Goal: Task Accomplishment & Management: Use online tool/utility

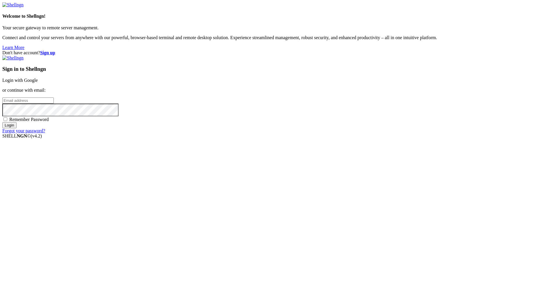
type input "[PERSON_NAME][EMAIL_ADDRESS][DOMAIN_NAME]"
click at [17, 128] on input "Login" at bounding box center [9, 125] width 14 height 6
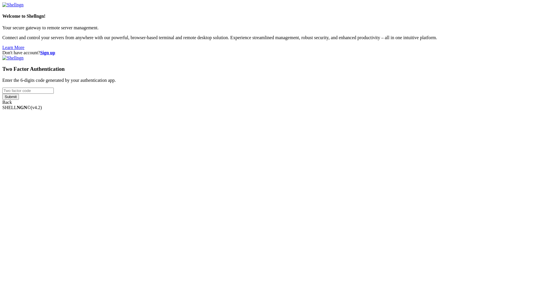
click at [54, 94] on input "number" at bounding box center [27, 91] width 51 height 6
paste input "874063"
type input "874063"
click at [19, 100] on input "Submit" at bounding box center [10, 97] width 17 height 6
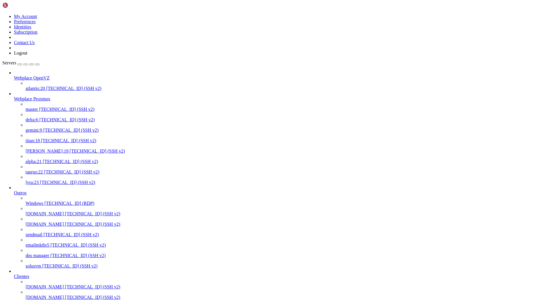
scroll to position [279, 0]
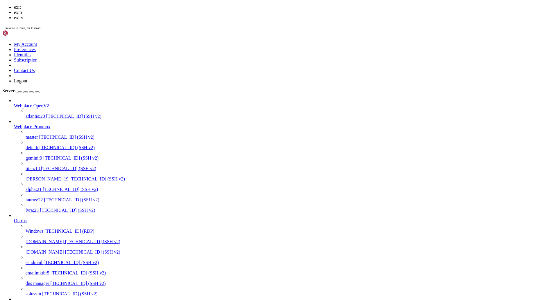
scroll to position [16, 0]
